Goal: Information Seeking & Learning: Compare options

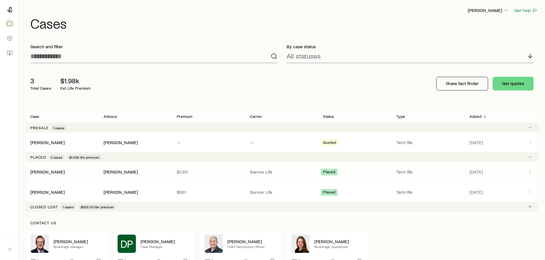
click at [164, 171] on div "[PERSON_NAME]" at bounding box center [135, 172] width 64 height 6
click at [530, 170] on icon "Client cases" at bounding box center [529, 171] width 5 height 5
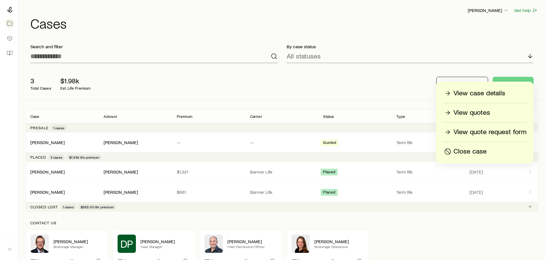
click at [470, 91] on p "View case details" at bounding box center [479, 93] width 52 height 9
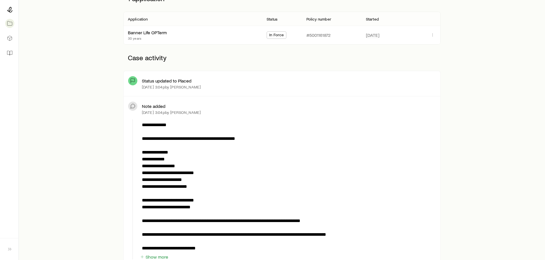
scroll to position [114, 0]
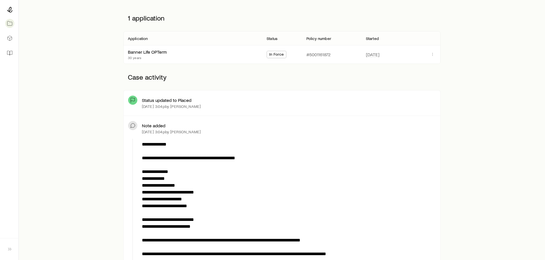
scroll to position [0, 0]
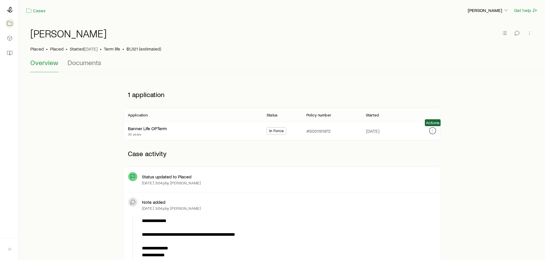
click at [429, 132] on button "button" at bounding box center [432, 130] width 7 height 7
click at [76, 61] on span "Documents" at bounding box center [84, 63] width 34 height 8
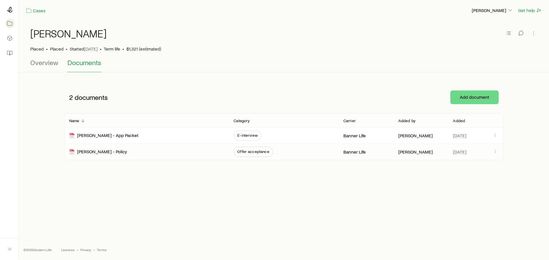
click at [211, 155] on div "[PERSON_NAME] - Policy" at bounding box center [146, 152] width 155 height 16
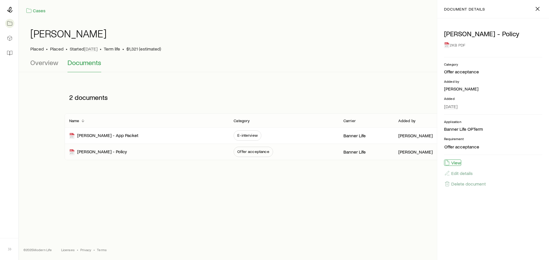
click at [454, 161] on button "View" at bounding box center [452, 163] width 17 height 6
click at [539, 6] on icon "button" at bounding box center [537, 8] width 7 height 7
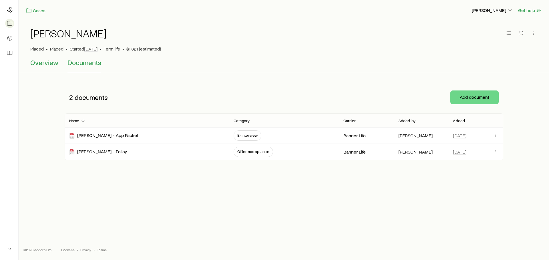
click at [47, 61] on span "Overview" at bounding box center [44, 63] width 28 height 8
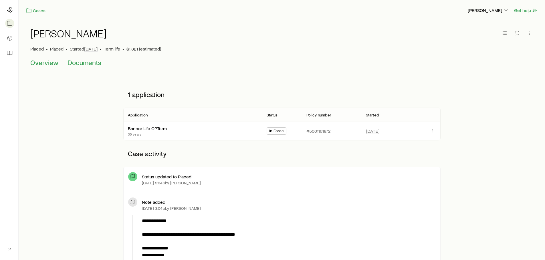
click at [96, 65] on span "Documents" at bounding box center [84, 63] width 34 height 8
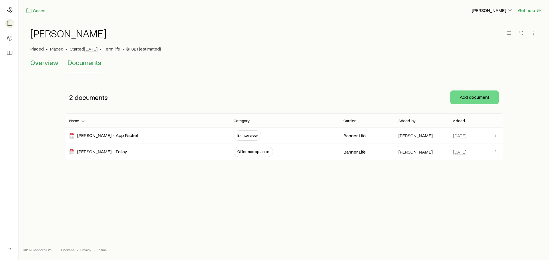
click at [53, 66] on span "Overview" at bounding box center [44, 63] width 28 height 8
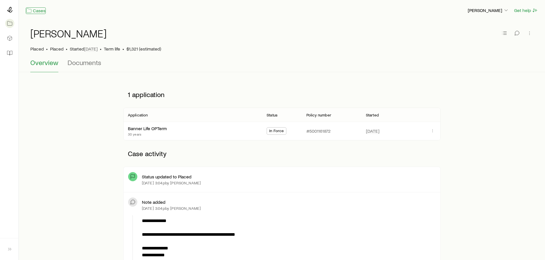
click at [37, 11] on link "Cases" at bounding box center [36, 10] width 20 height 7
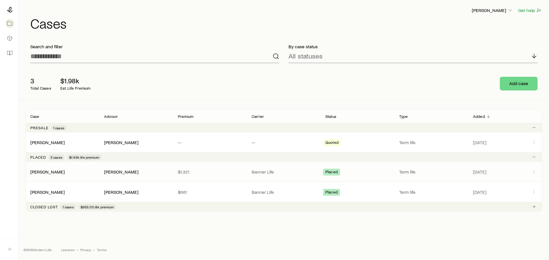
click at [217, 174] on p "$1,321" at bounding box center [210, 172] width 65 height 6
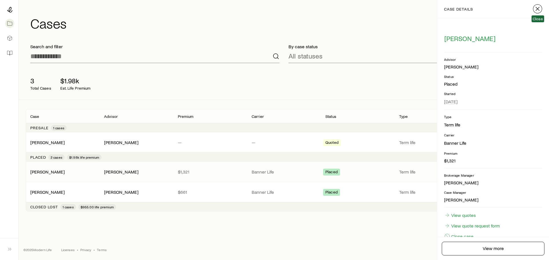
click at [534, 6] on icon "button" at bounding box center [537, 8] width 7 height 7
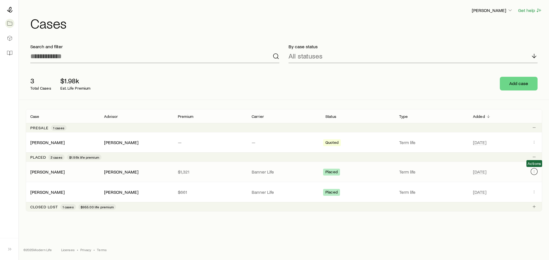
click at [532, 173] on icon "Client cases" at bounding box center [534, 171] width 5 height 5
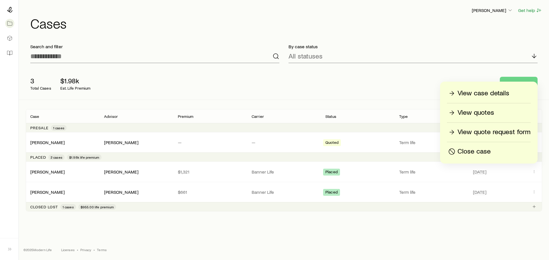
click at [484, 112] on p "View quotes" at bounding box center [475, 112] width 37 height 9
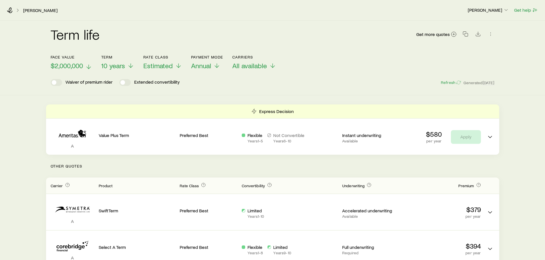
click at [80, 66] on span "$2,000,000" at bounding box center [67, 66] width 32 height 8
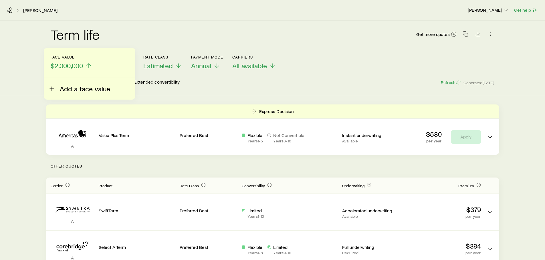
click at [66, 92] on span "Add a face value" at bounding box center [85, 89] width 50 height 8
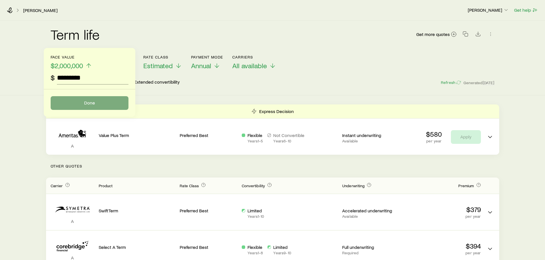
type input "*********"
click at [77, 103] on button "Done" at bounding box center [90, 103] width 78 height 14
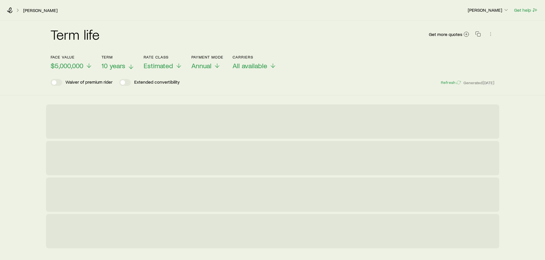
click at [122, 69] on span "10 years" at bounding box center [113, 66] width 24 height 8
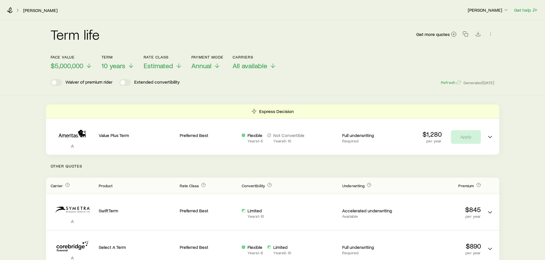
click at [298, 43] on div "Term life Get more quotes" at bounding box center [273, 37] width 444 height 21
click at [122, 68] on span "10 years" at bounding box center [113, 66] width 24 height 8
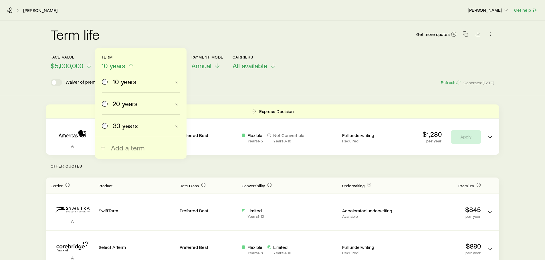
click at [118, 122] on span "30 years" at bounding box center [125, 126] width 25 height 8
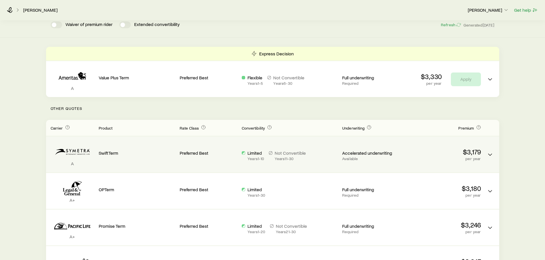
scroll to position [40, 0]
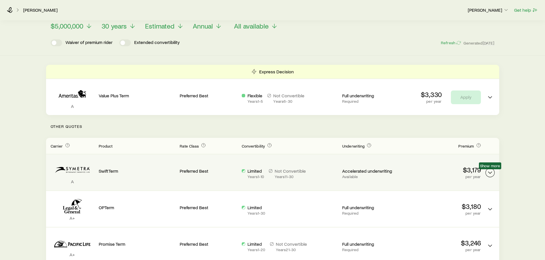
click at [493, 175] on icon "Term quotes" at bounding box center [489, 172] width 7 height 7
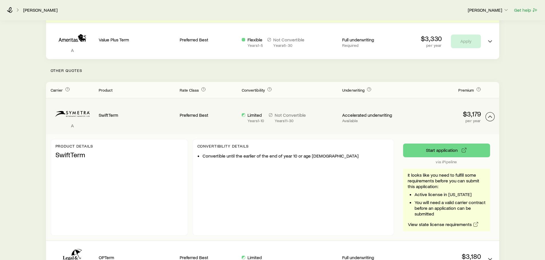
scroll to position [97, 0]
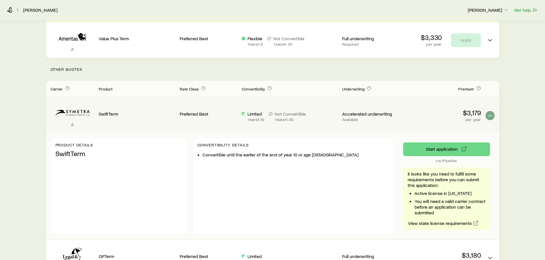
click at [494, 113] on div "A SwiftTerm Preferred Best Limited Years 1 - 10 Not Convertible Years 11 - 30 A…" at bounding box center [272, 115] width 453 height 36
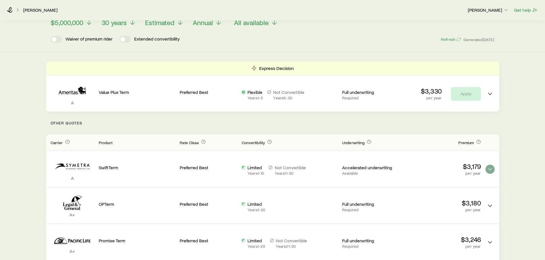
scroll to position [0, 0]
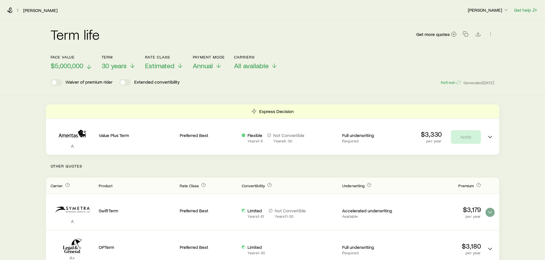
click at [78, 64] on span "$5,000,000" at bounding box center [67, 66] width 33 height 8
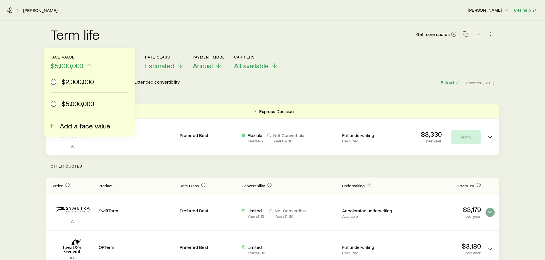
click at [63, 125] on span "Add a face value" at bounding box center [85, 126] width 50 height 8
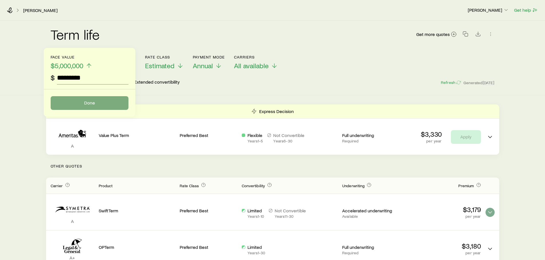
type input "*********"
click at [91, 101] on button "Done" at bounding box center [90, 103] width 78 height 14
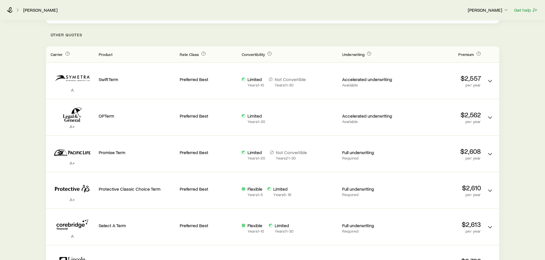
scroll to position [143, 0]
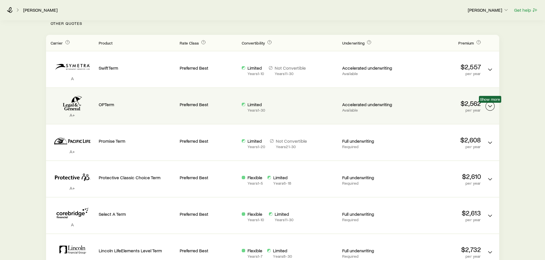
click at [488, 104] on icon "Term quotes" at bounding box center [489, 106] width 7 height 7
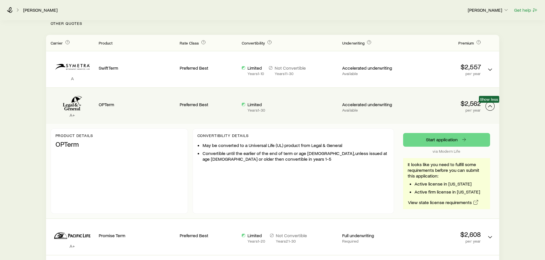
click at [490, 103] on icon "Term quotes" at bounding box center [489, 106] width 7 height 7
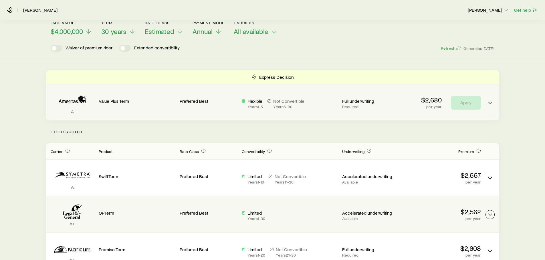
scroll to position [29, 0]
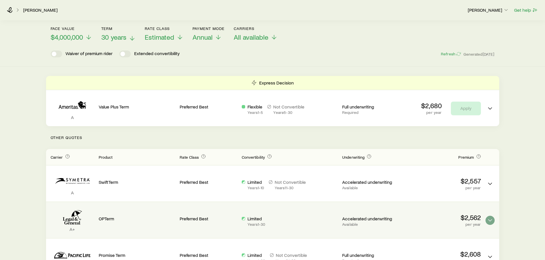
click at [122, 37] on span "30 years" at bounding box center [113, 37] width 25 height 8
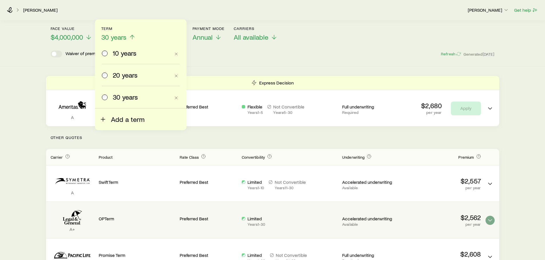
click at [128, 116] on span "Add a term" at bounding box center [127, 119] width 33 height 8
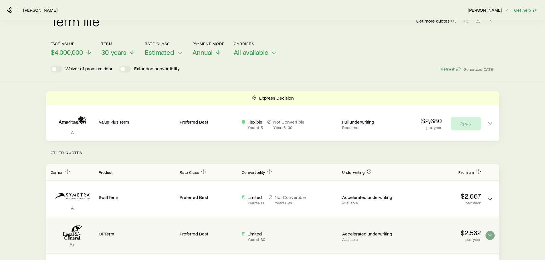
scroll to position [0, 0]
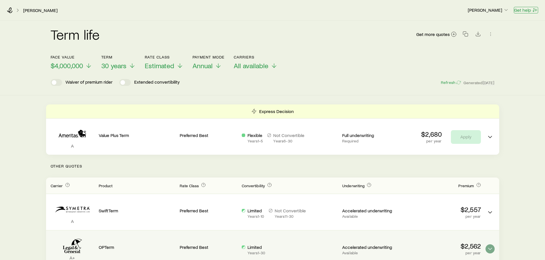
click at [518, 12] on button "Get help" at bounding box center [525, 10] width 24 height 7
